Goal: Information Seeking & Learning: Learn about a topic

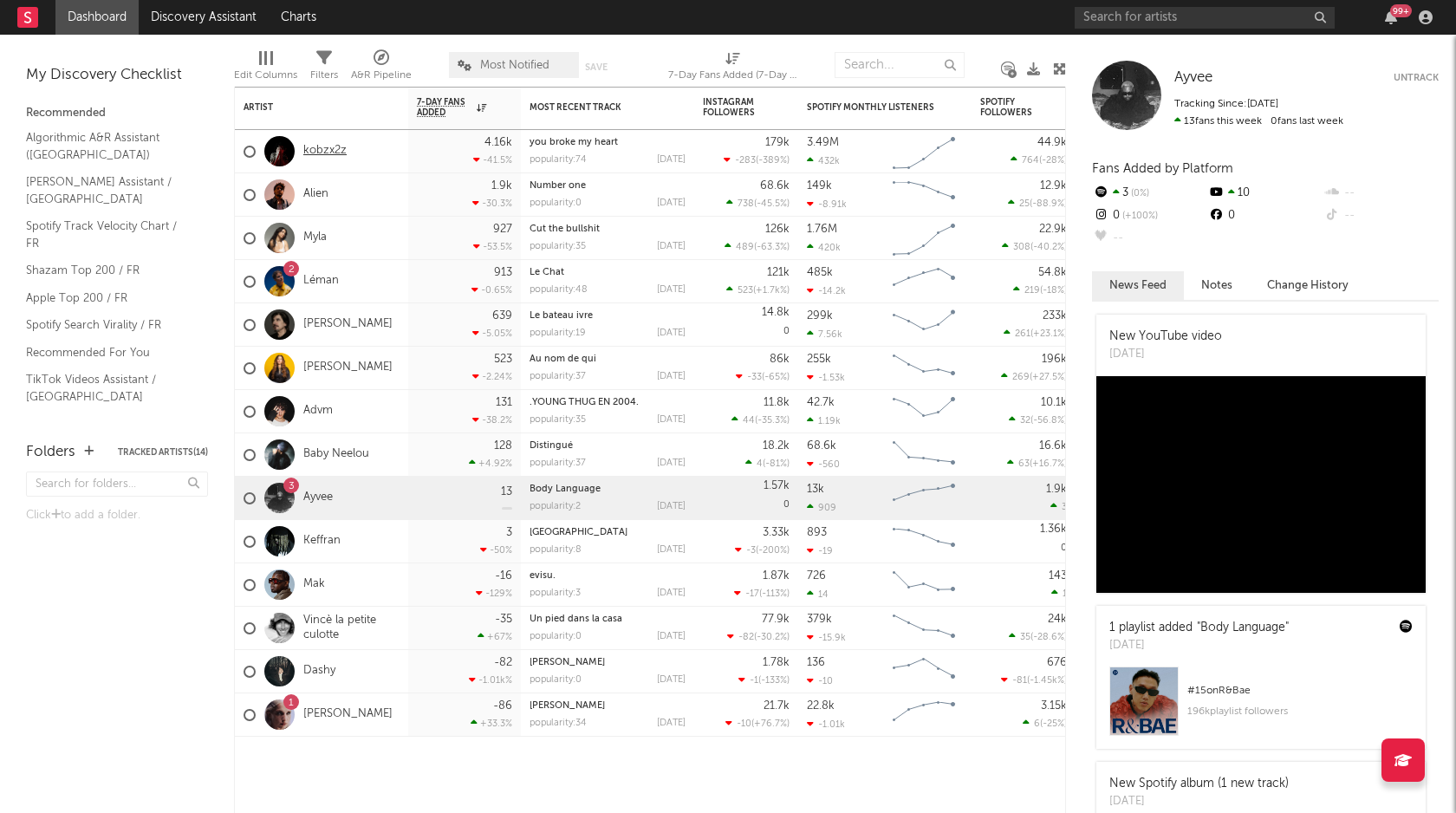
click at [316, 149] on link "kobzx2z" at bounding box center [325, 151] width 44 height 15
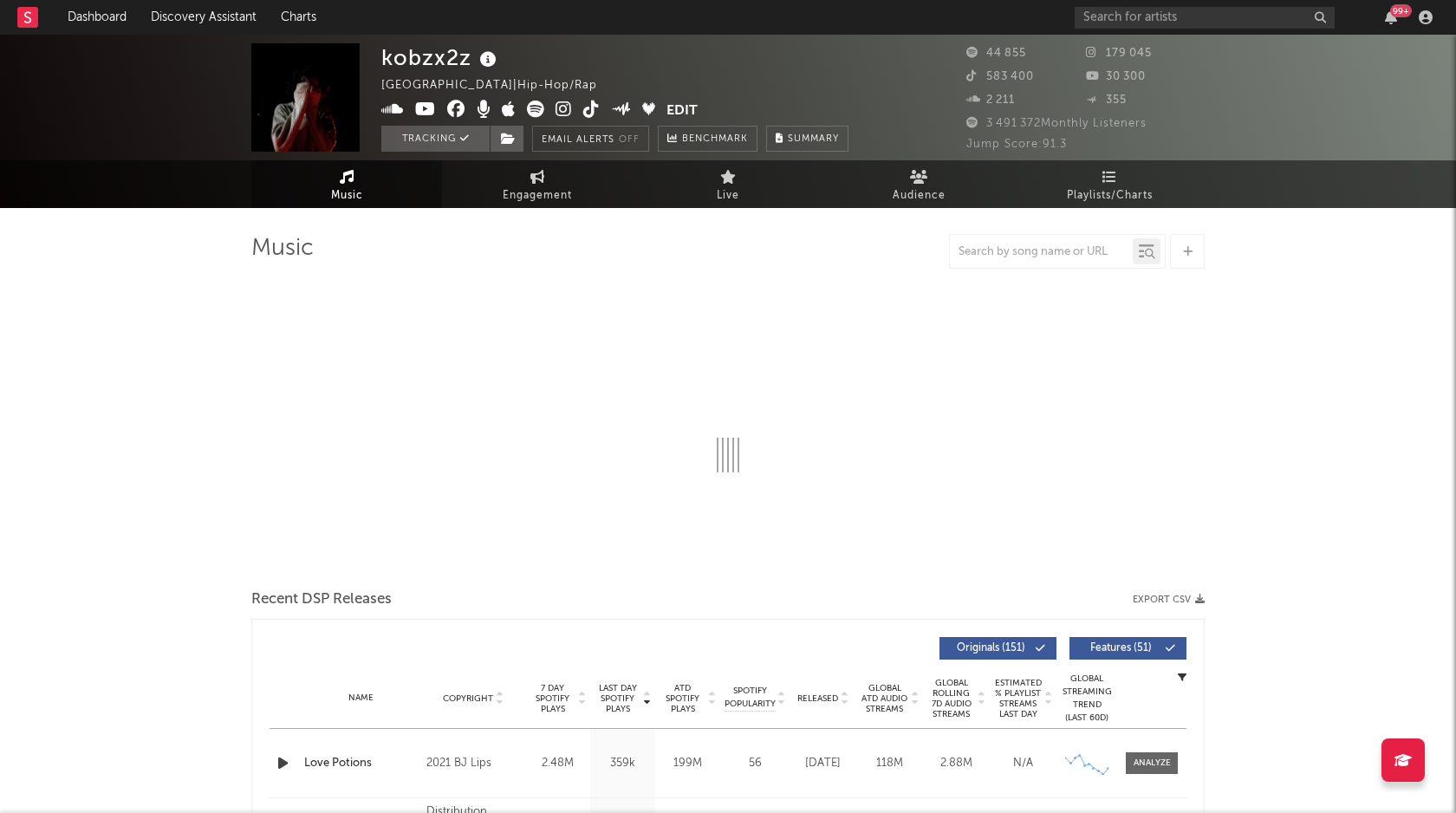
select select "6m"
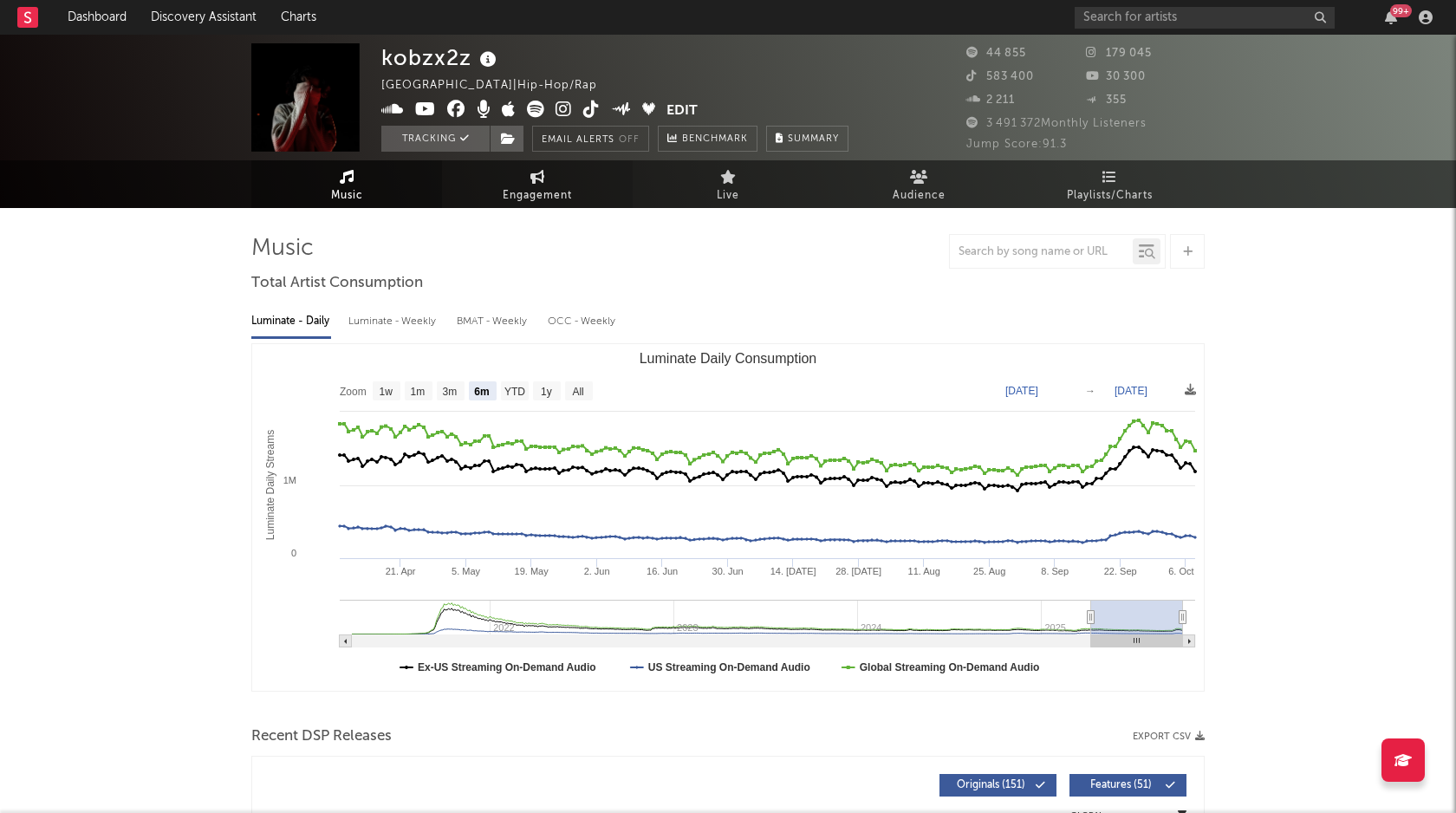
click at [533, 175] on icon at bounding box center [538, 176] width 15 height 14
select select "1w"
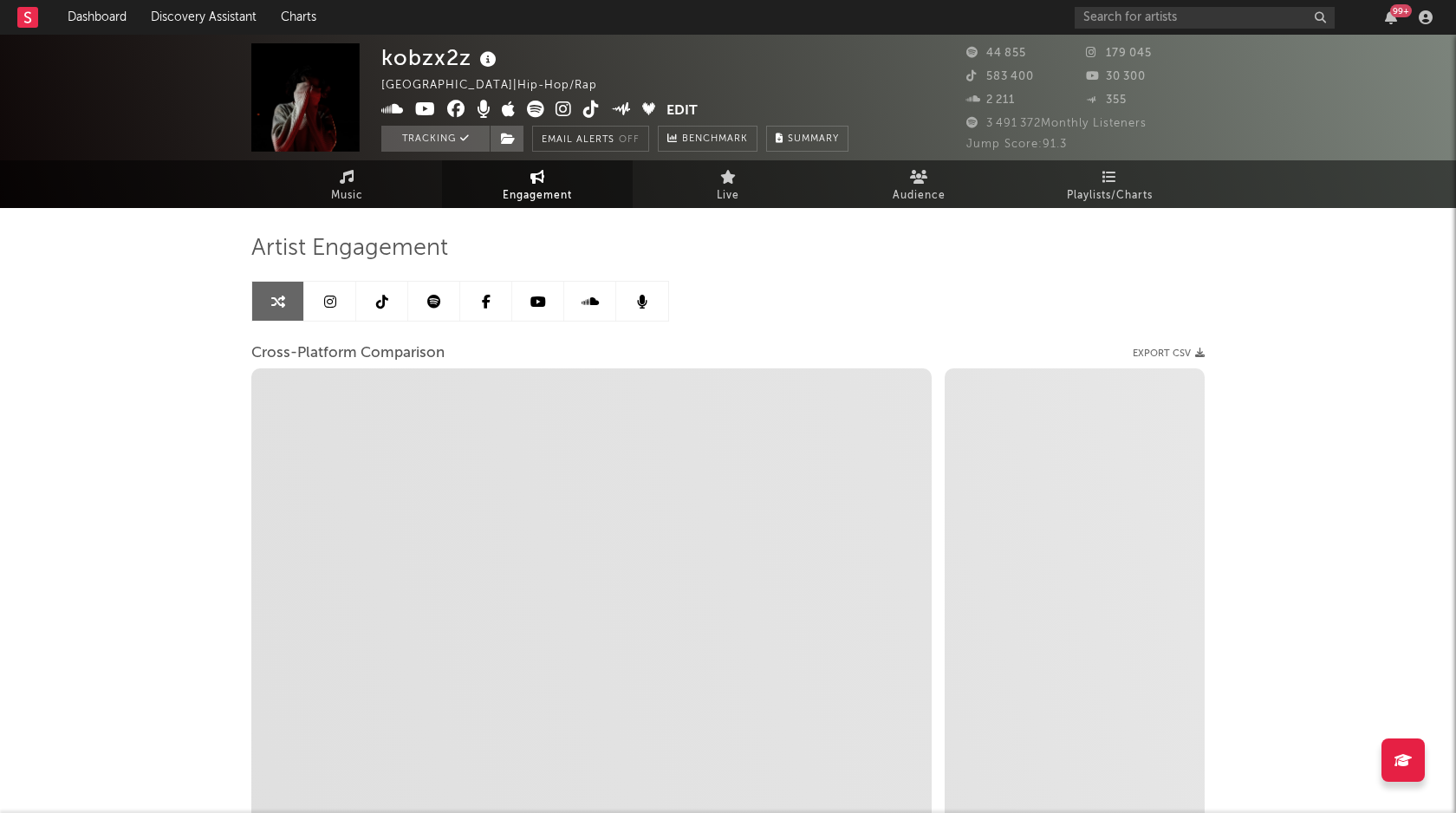
click at [342, 313] on link at bounding box center [329, 301] width 52 height 39
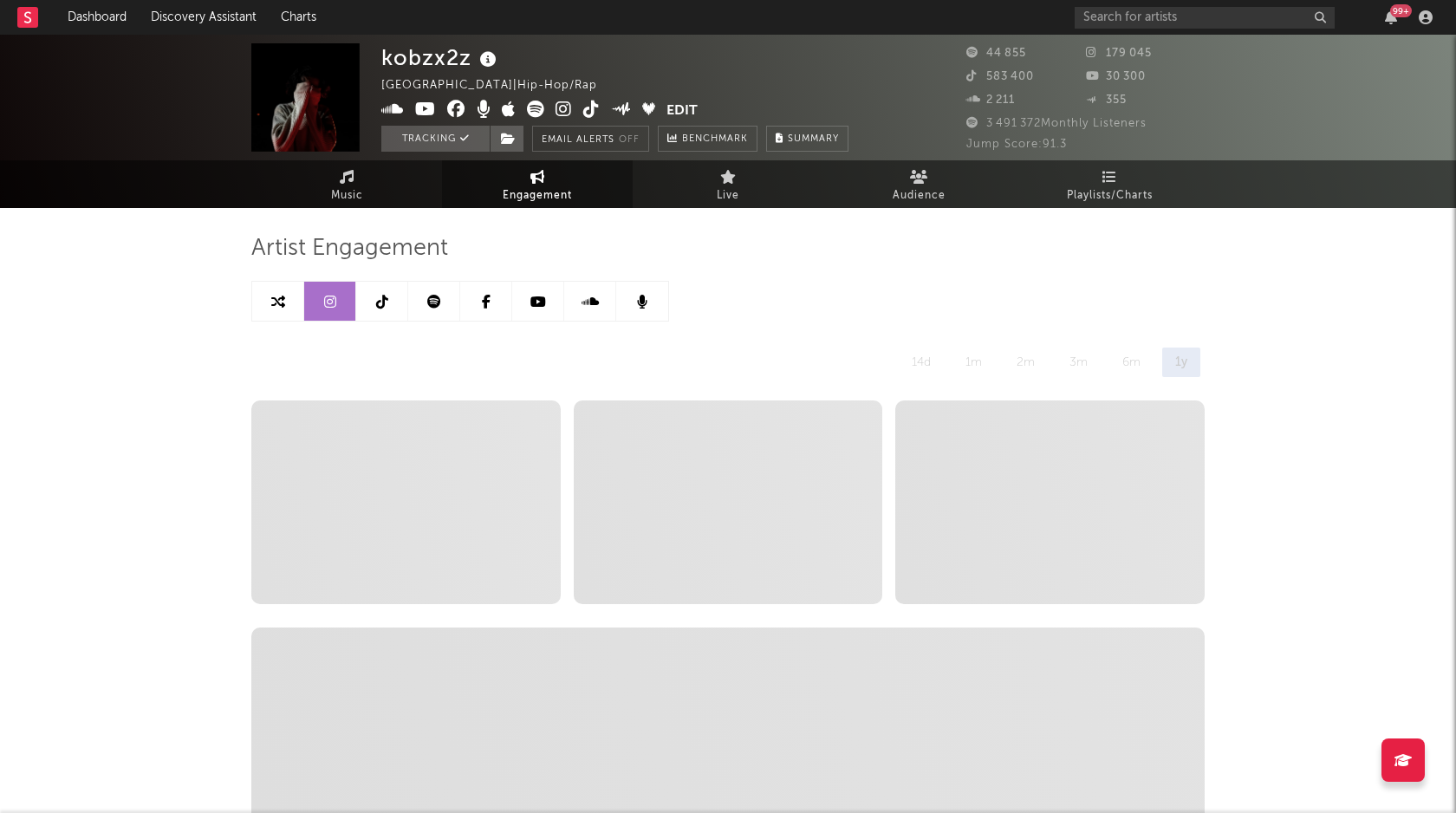
select select "6m"
click at [343, 183] on link "Music" at bounding box center [347, 184] width 191 height 48
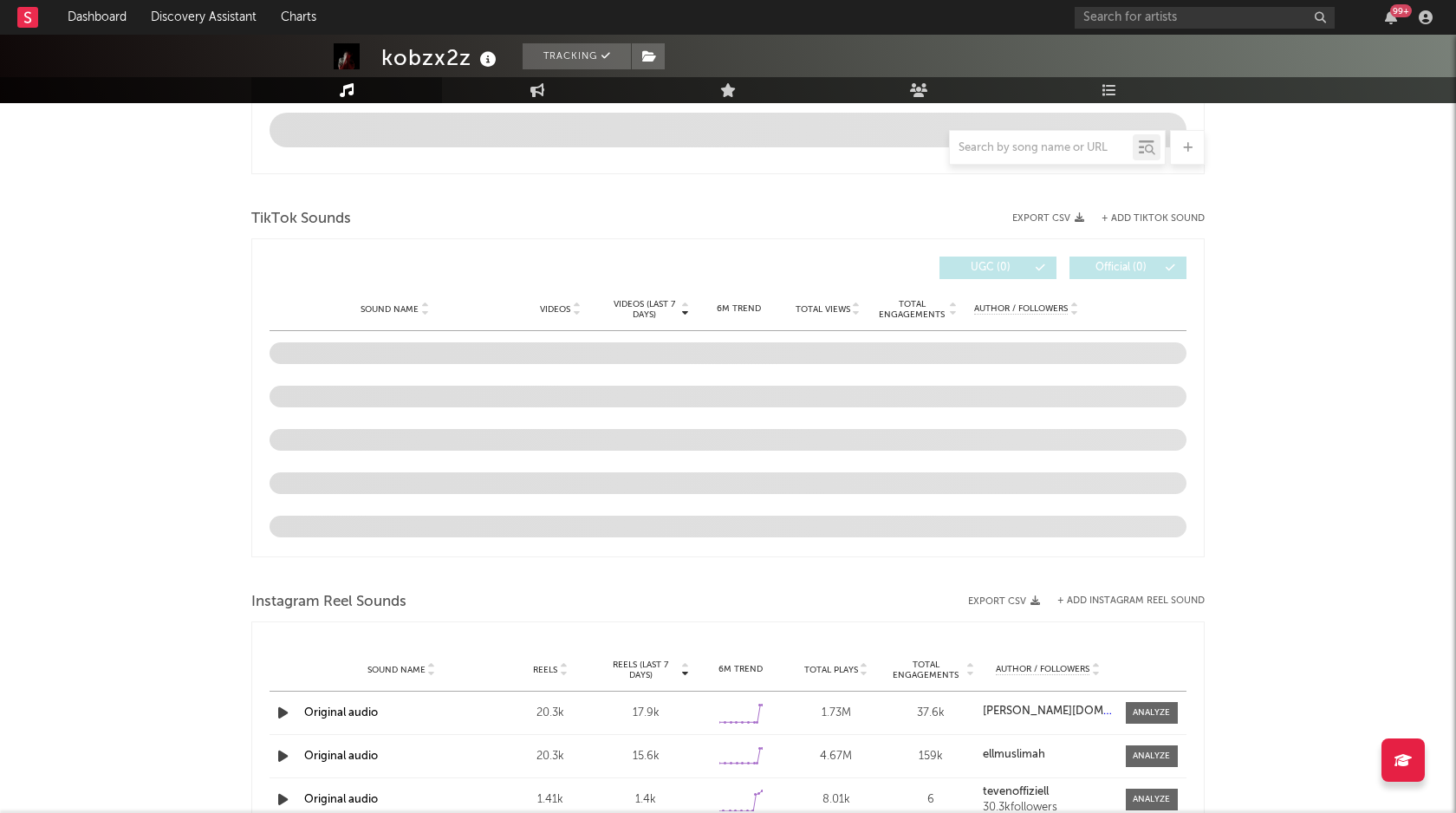
select select "6m"
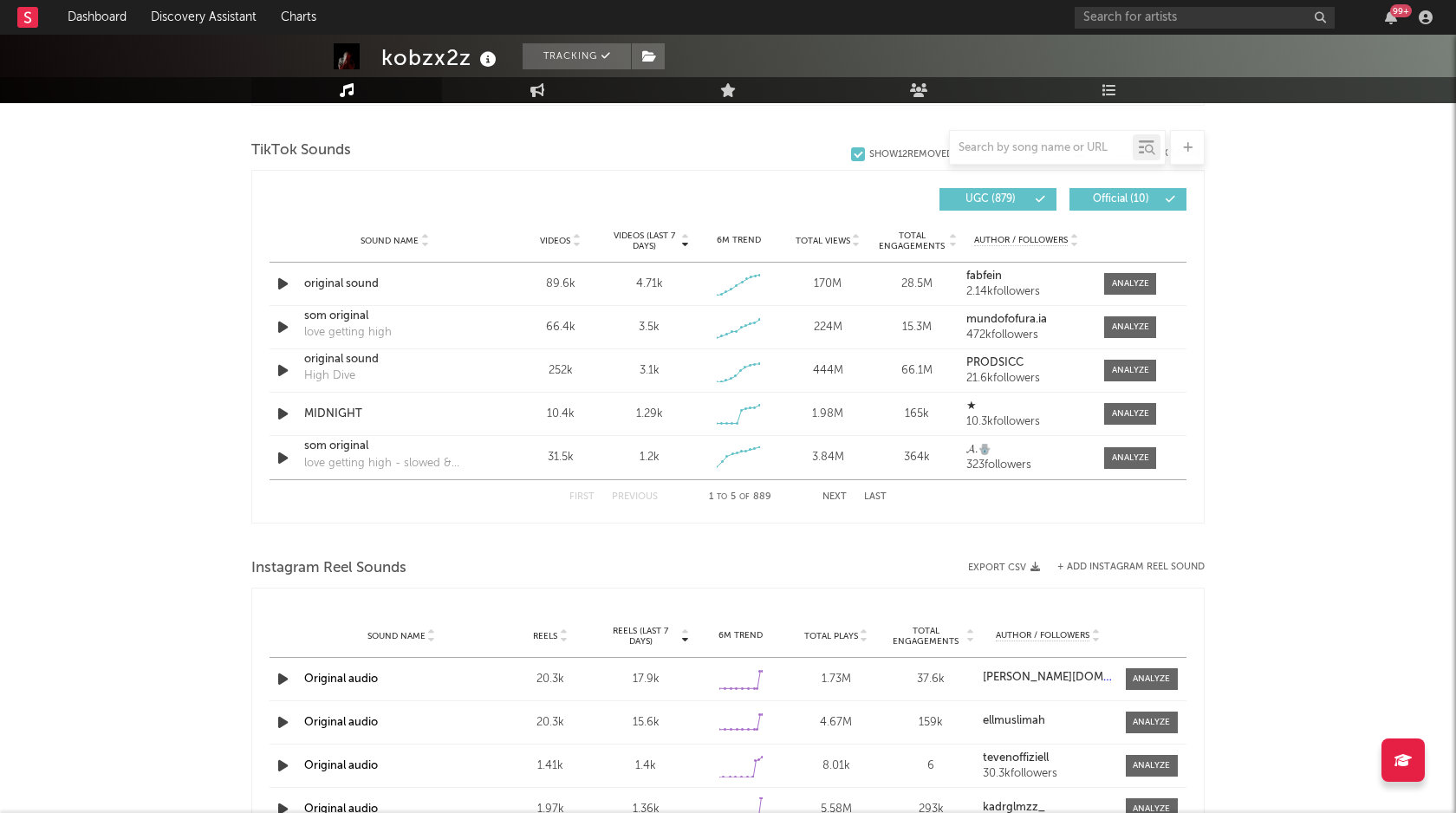
scroll to position [1158, 0]
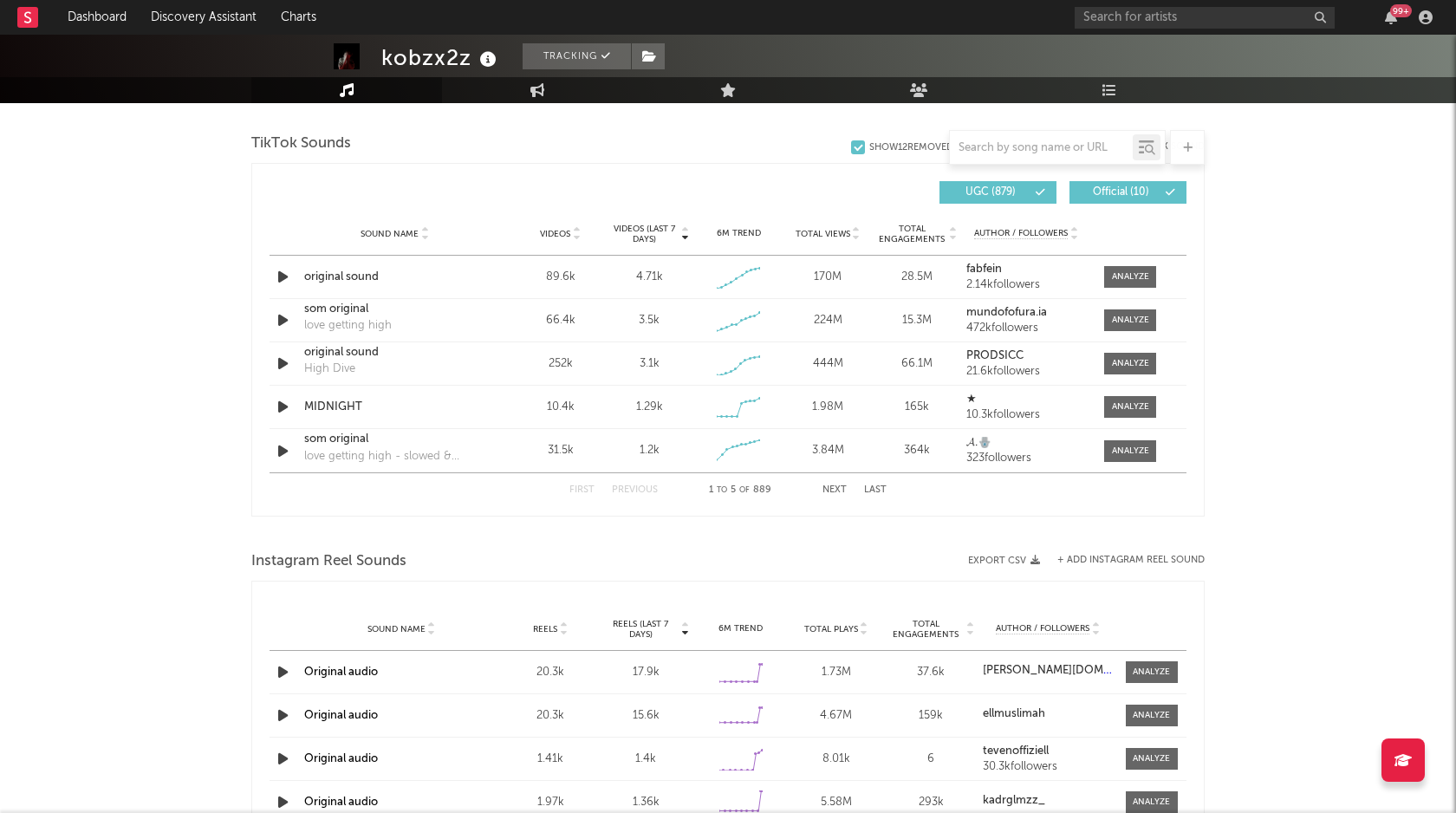
click at [556, 236] on span "Videos" at bounding box center [554, 234] width 30 height 11
click at [821, 480] on div "First Previous 1 to 5 of 889 Next Last" at bounding box center [728, 490] width 317 height 34
click at [840, 501] on div "First Previous 1 to 5 of 889 Next Last" at bounding box center [728, 490] width 317 height 34
click at [832, 491] on button "Next" at bounding box center [835, 490] width 24 height 10
click at [841, 488] on button "Next" at bounding box center [835, 490] width 24 height 10
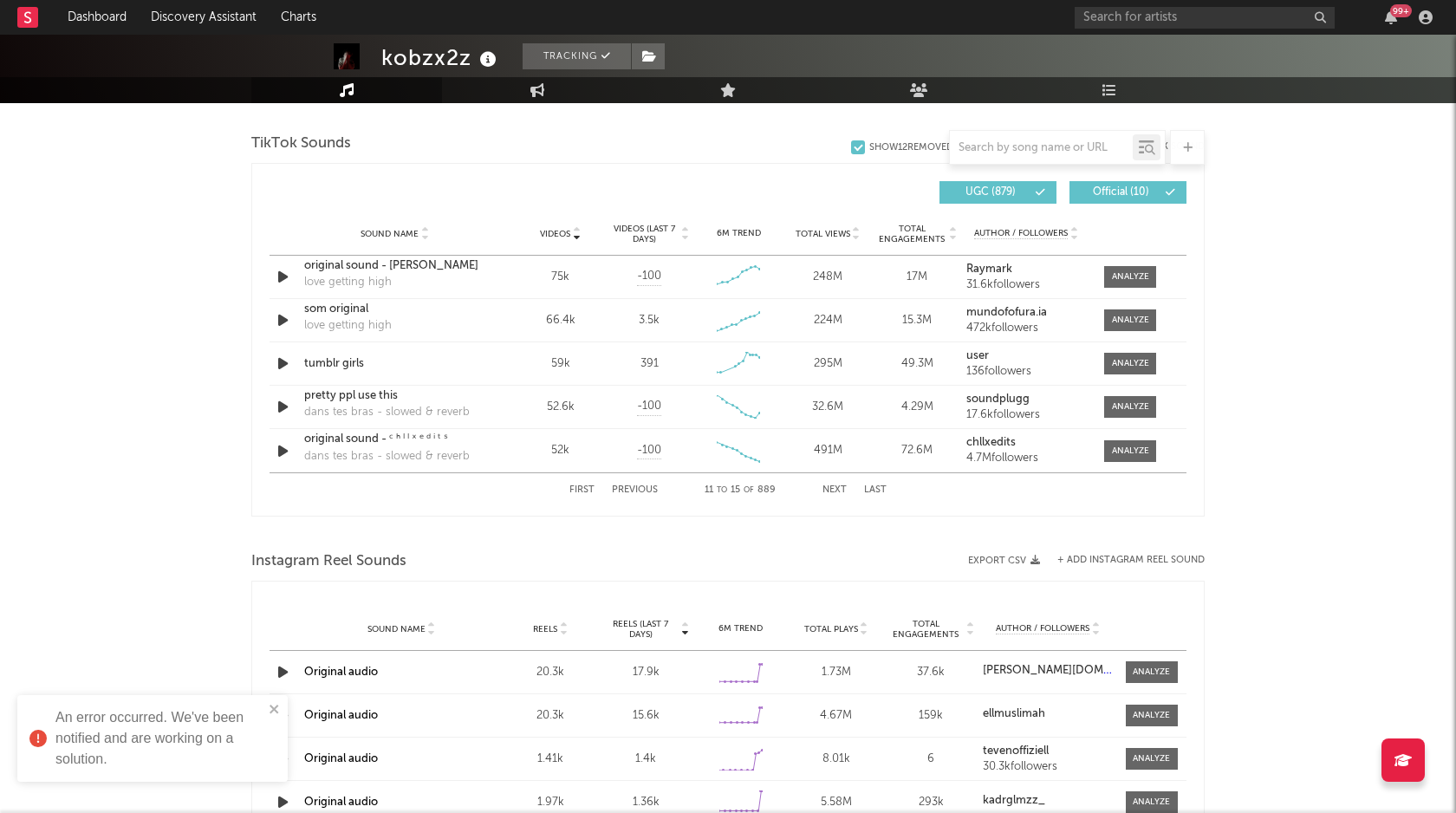
click at [841, 488] on button "Next" at bounding box center [835, 490] width 24 height 10
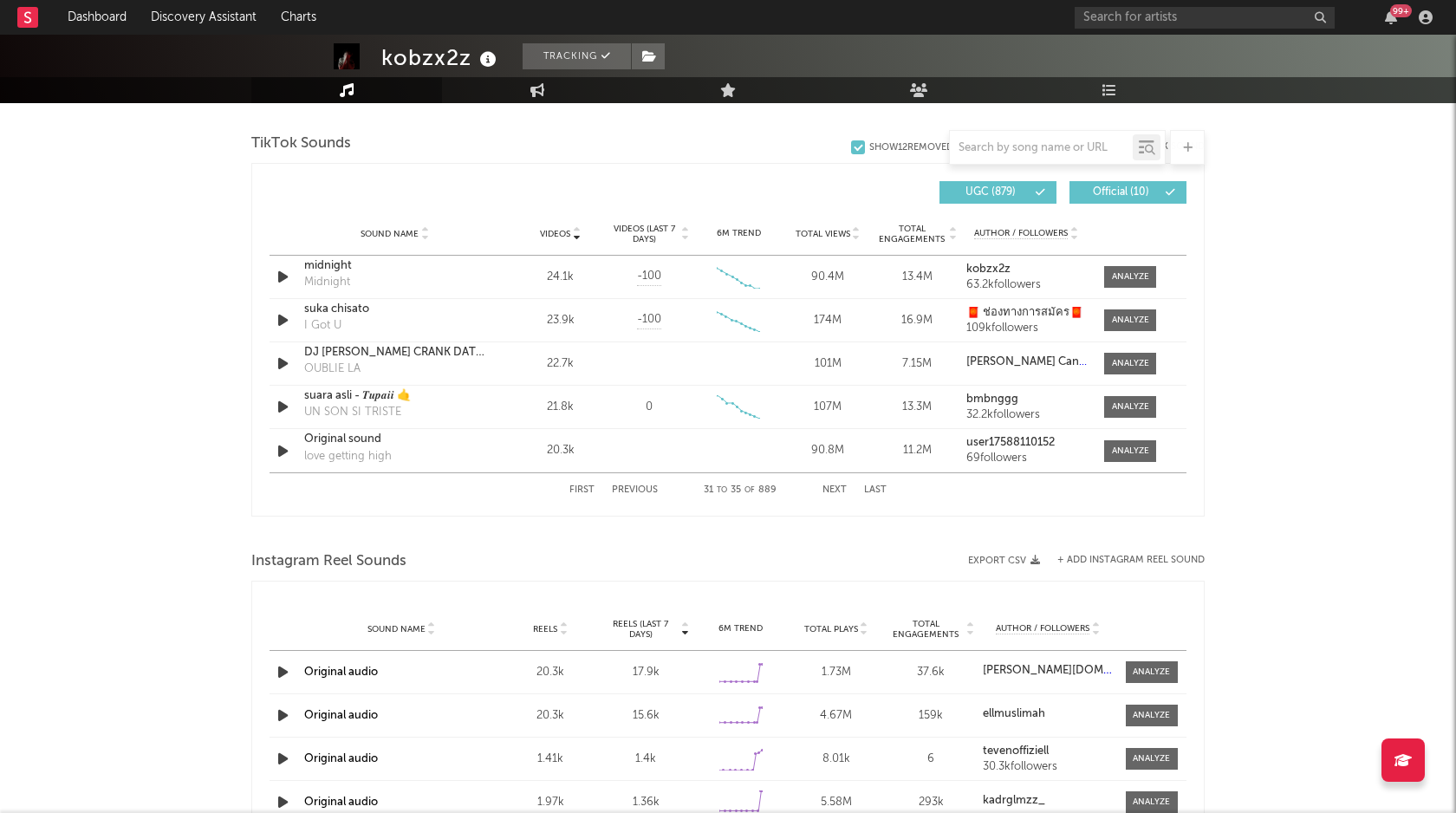
click at [841, 488] on button "Next" at bounding box center [835, 490] width 24 height 10
click at [1143, 0] on div "99 +" at bounding box center [1257, 18] width 364 height 35
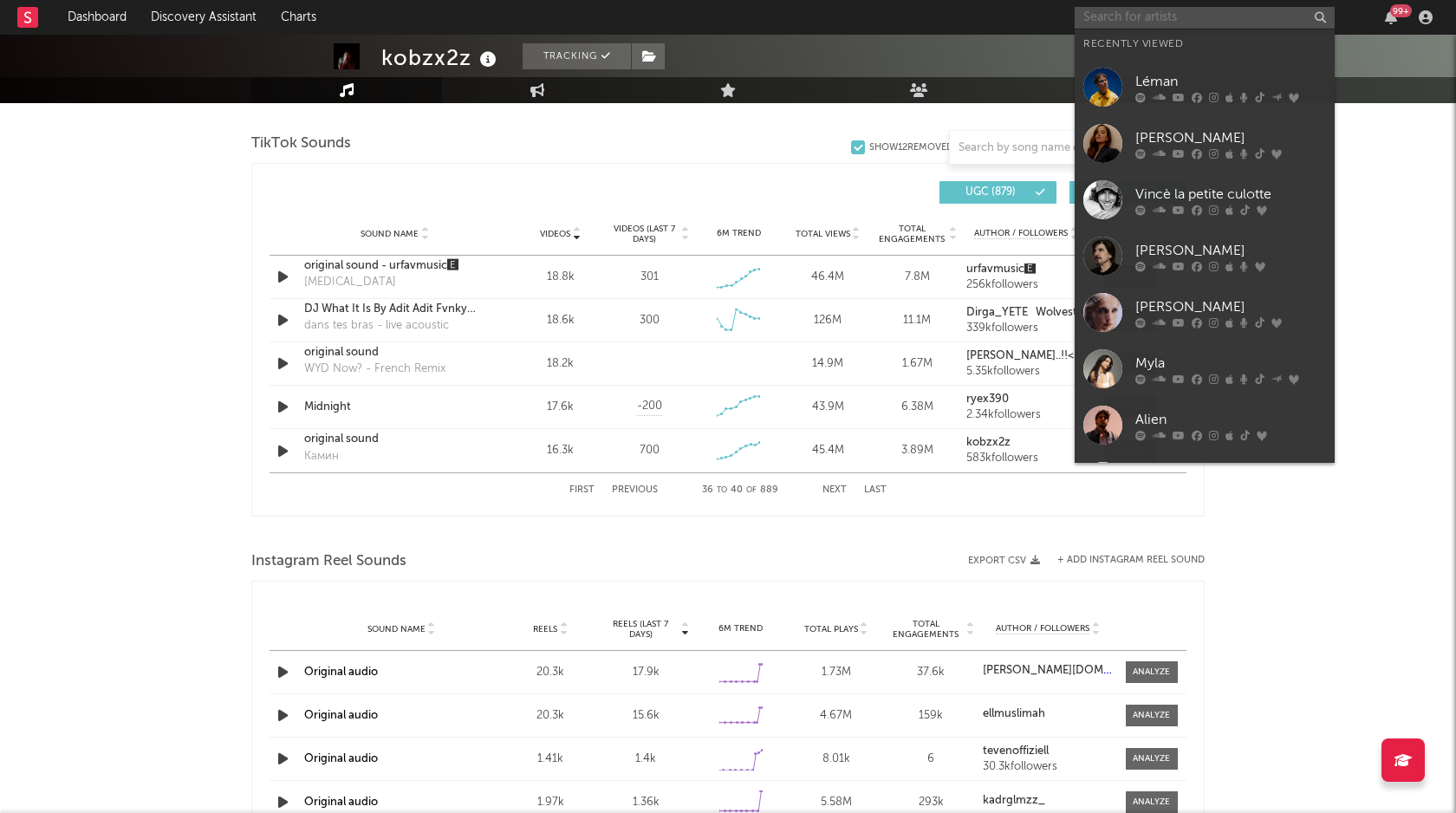
click at [1135, 17] on input "text" at bounding box center [1205, 18] width 260 height 21
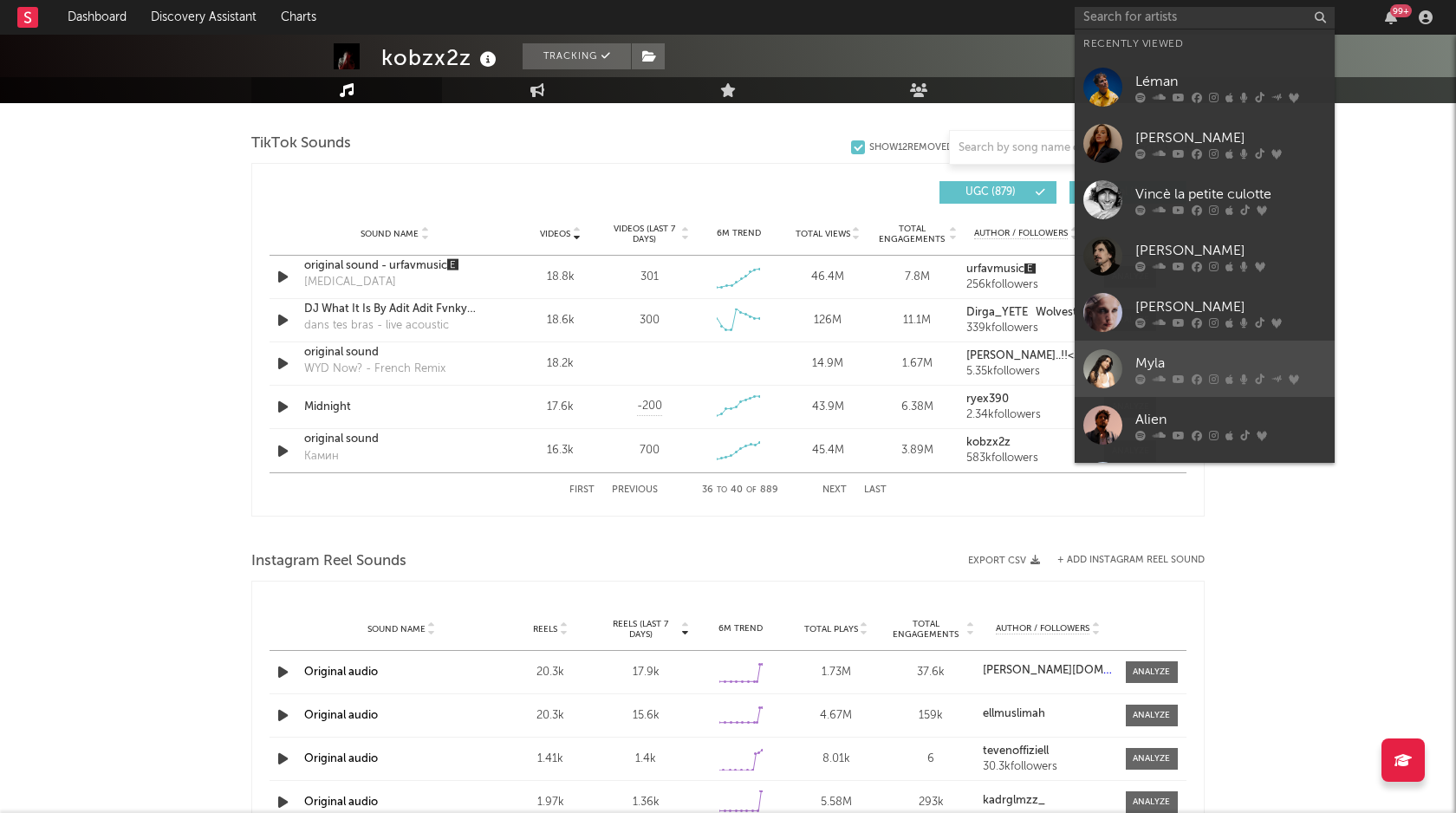
click at [1168, 369] on div "Myla" at bounding box center [1231, 362] width 191 height 20
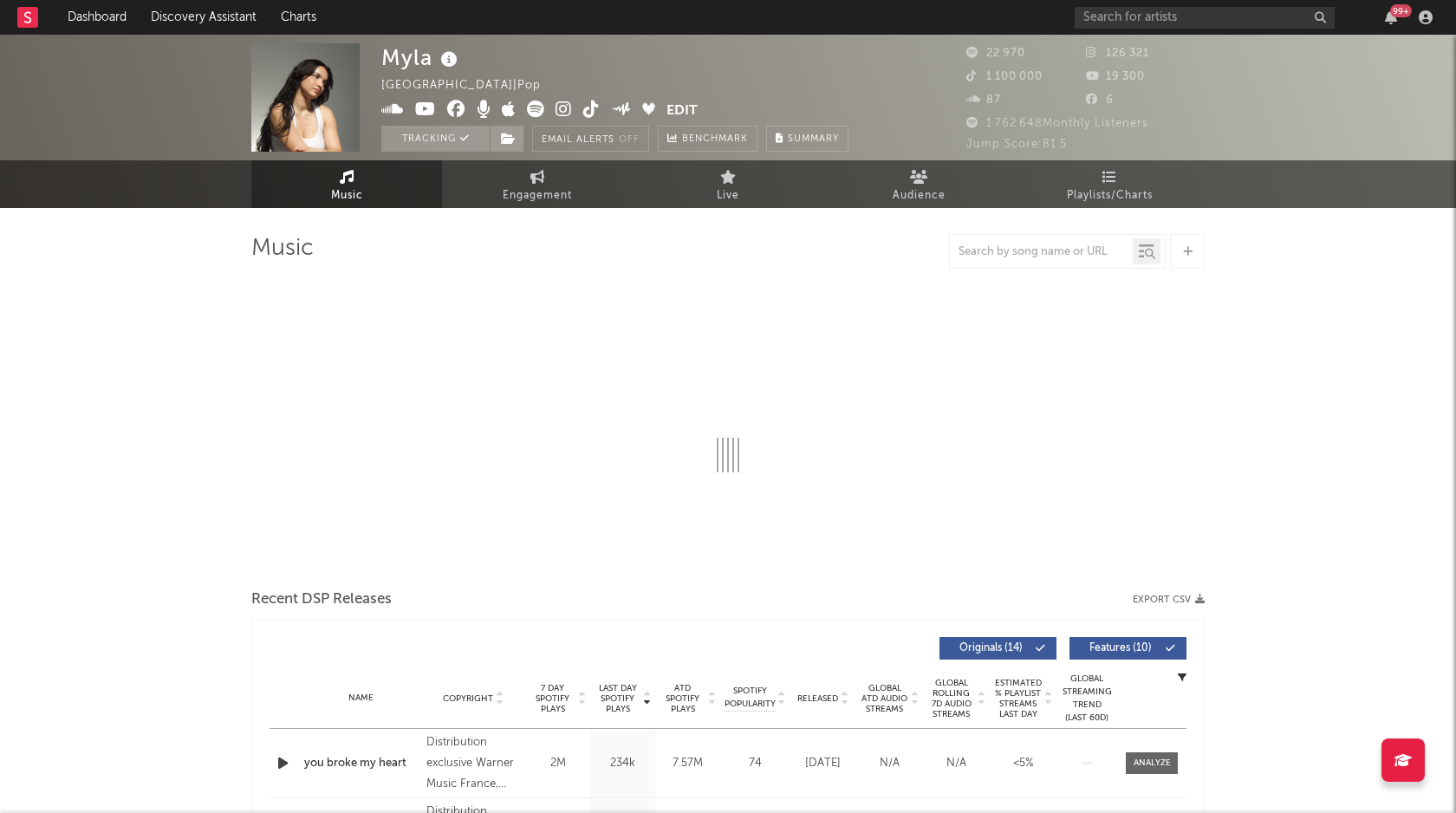
select select "6m"
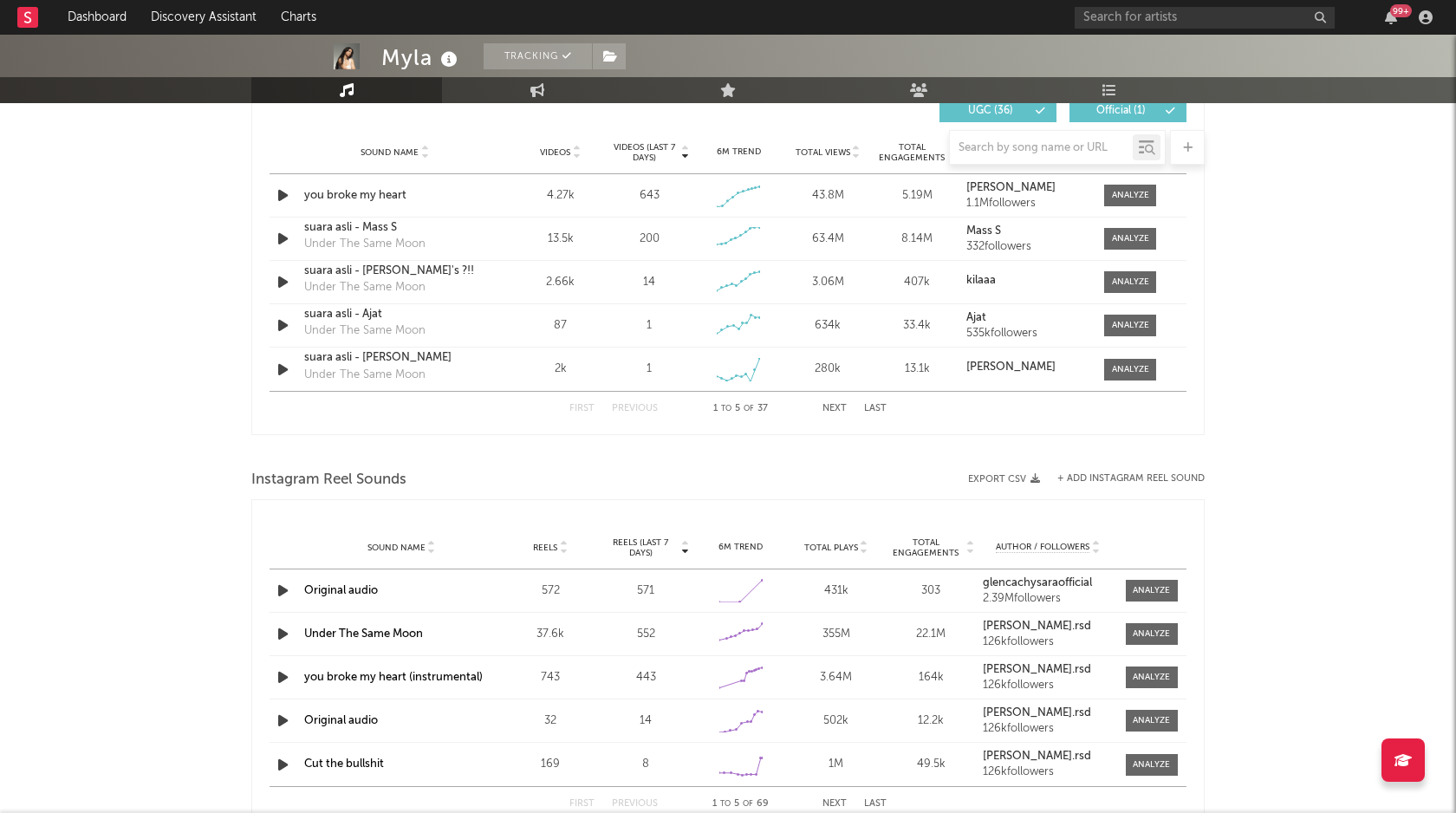
scroll to position [1115, 0]
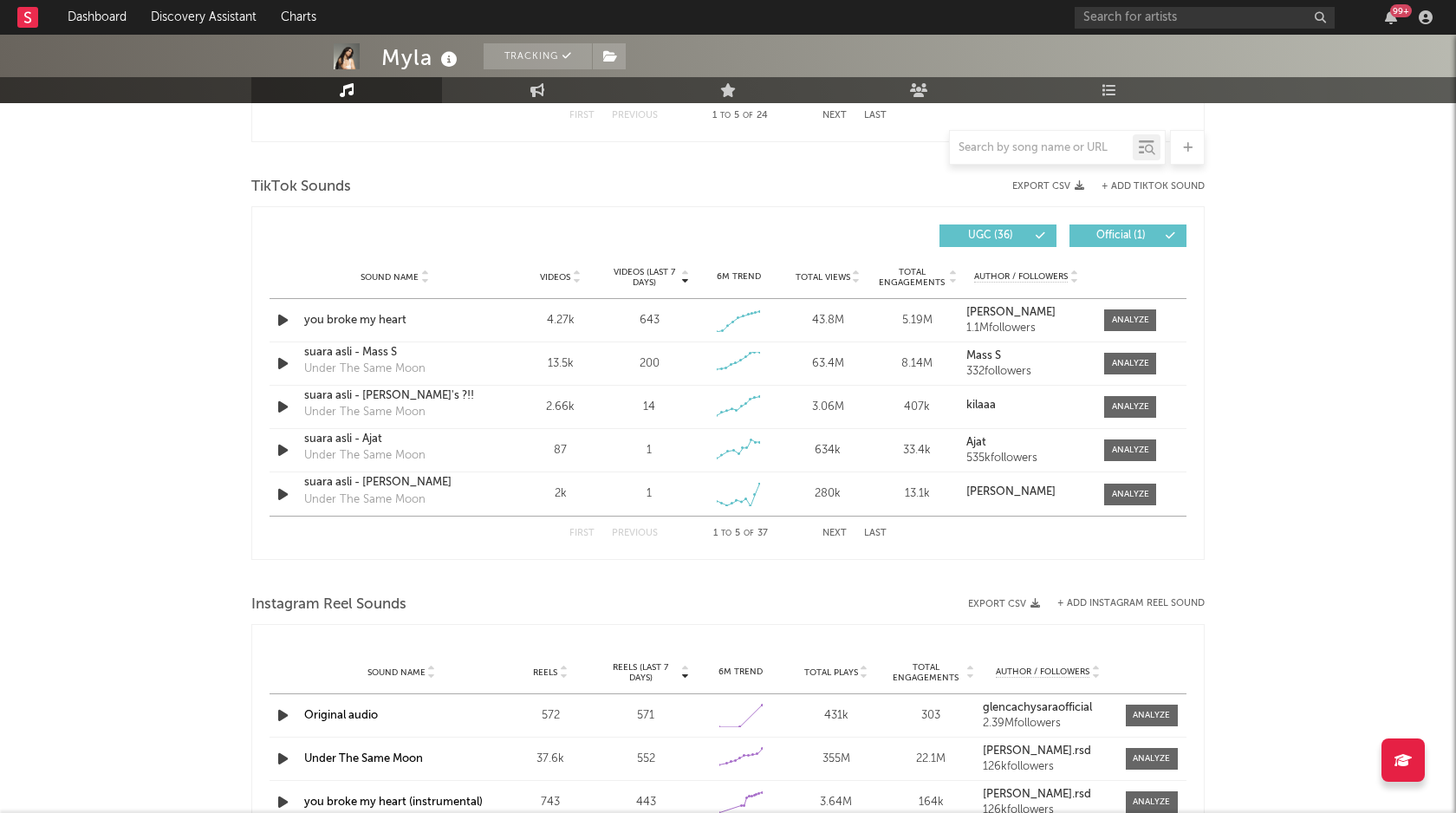
click at [832, 533] on button "Next" at bounding box center [835, 534] width 24 height 10
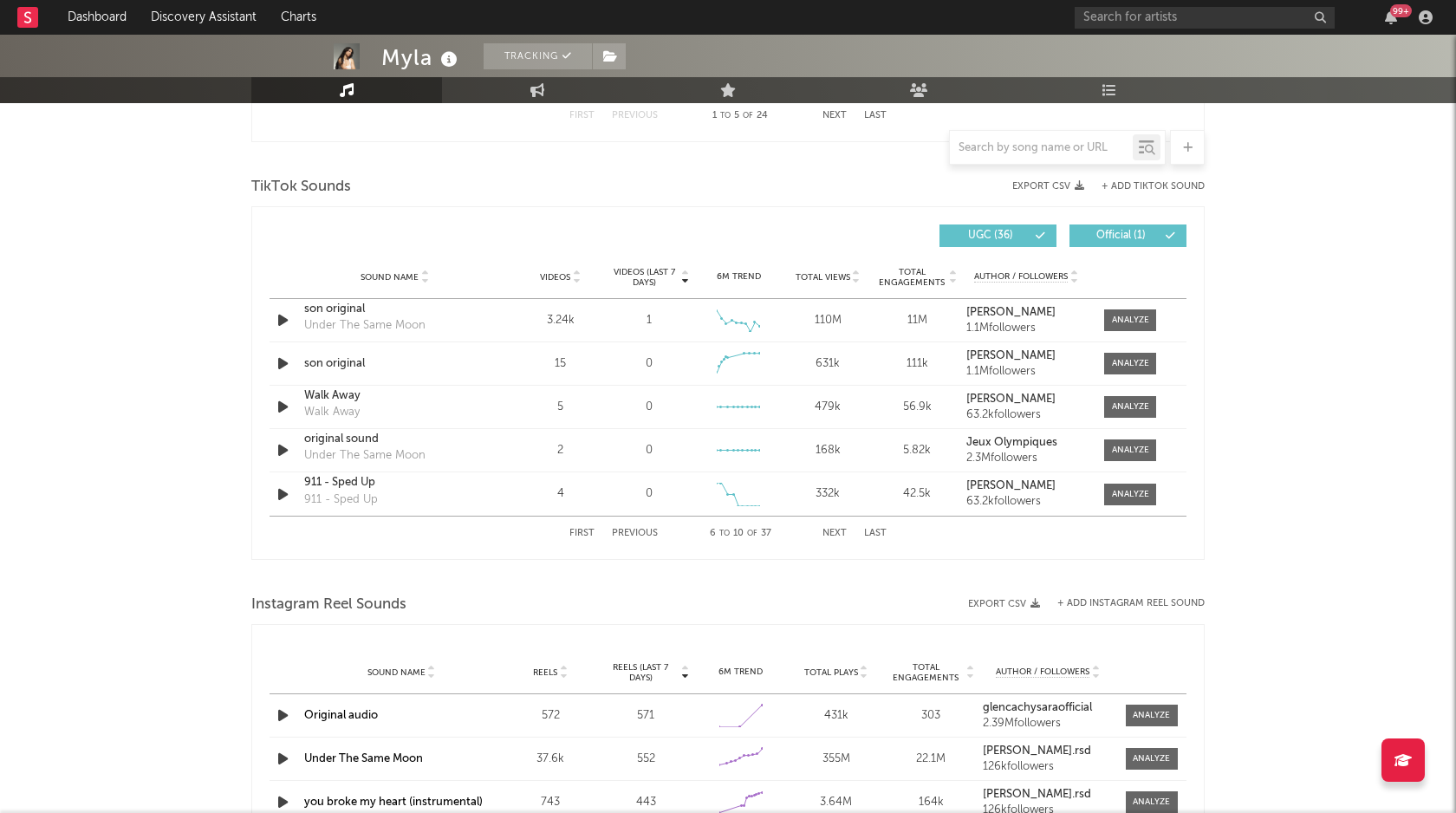
click at [832, 533] on button "Next" at bounding box center [835, 534] width 24 height 10
click at [597, 537] on div "First Previous 11 to 15 of 37 Next Last" at bounding box center [728, 533] width 317 height 34
click at [579, 535] on button "First" at bounding box center [582, 534] width 25 height 10
